Goal: Task Accomplishment & Management: Use online tool/utility

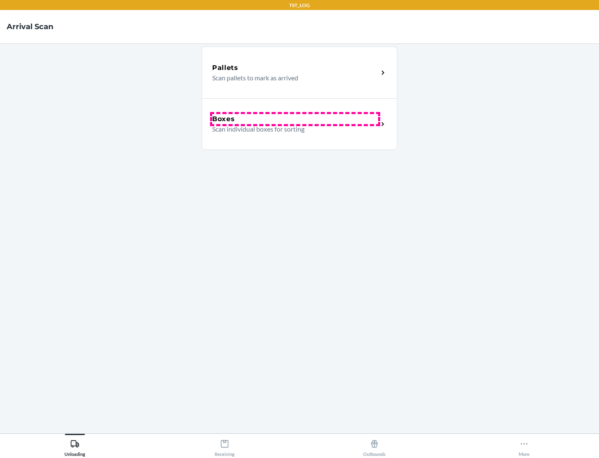
click at [295, 119] on div "Boxes" at bounding box center [295, 119] width 166 height 10
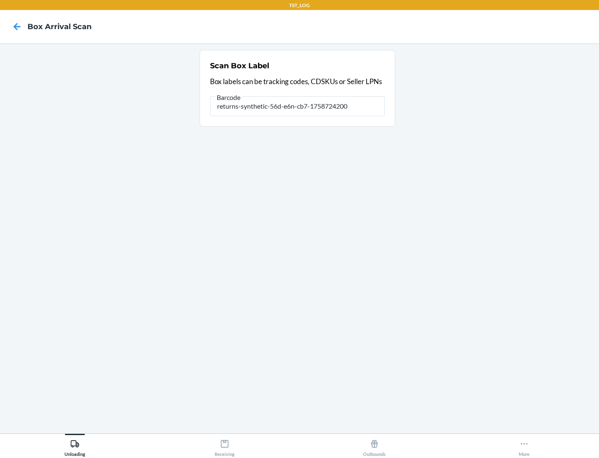
type input "returns-synthetic-56d-e6n-cb7-1758724200"
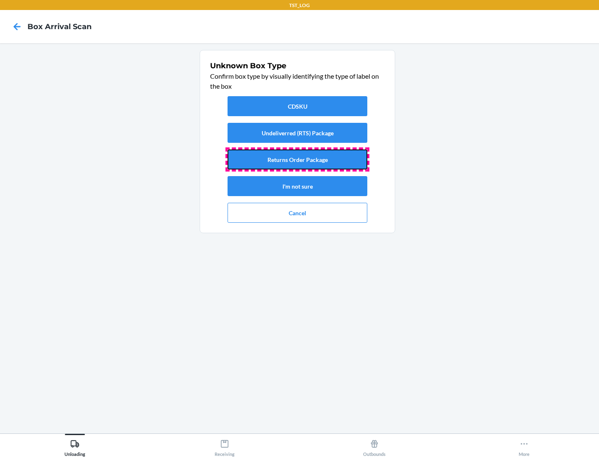
click at [298, 159] on button "Returns Order Package" at bounding box center [298, 159] width 140 height 20
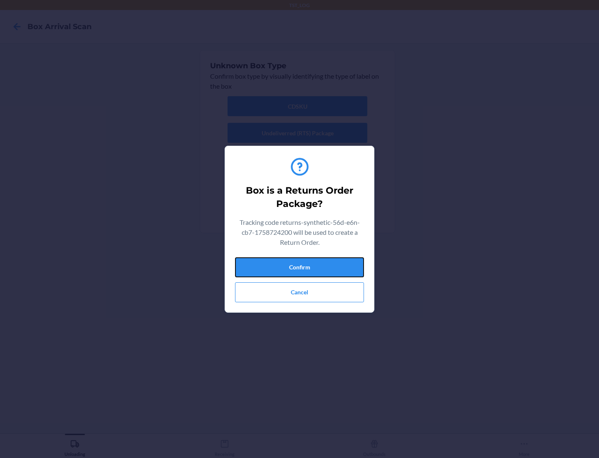
click at [300, 267] on button "Confirm" at bounding box center [299, 267] width 129 height 20
